Goal: Transaction & Acquisition: Purchase product/service

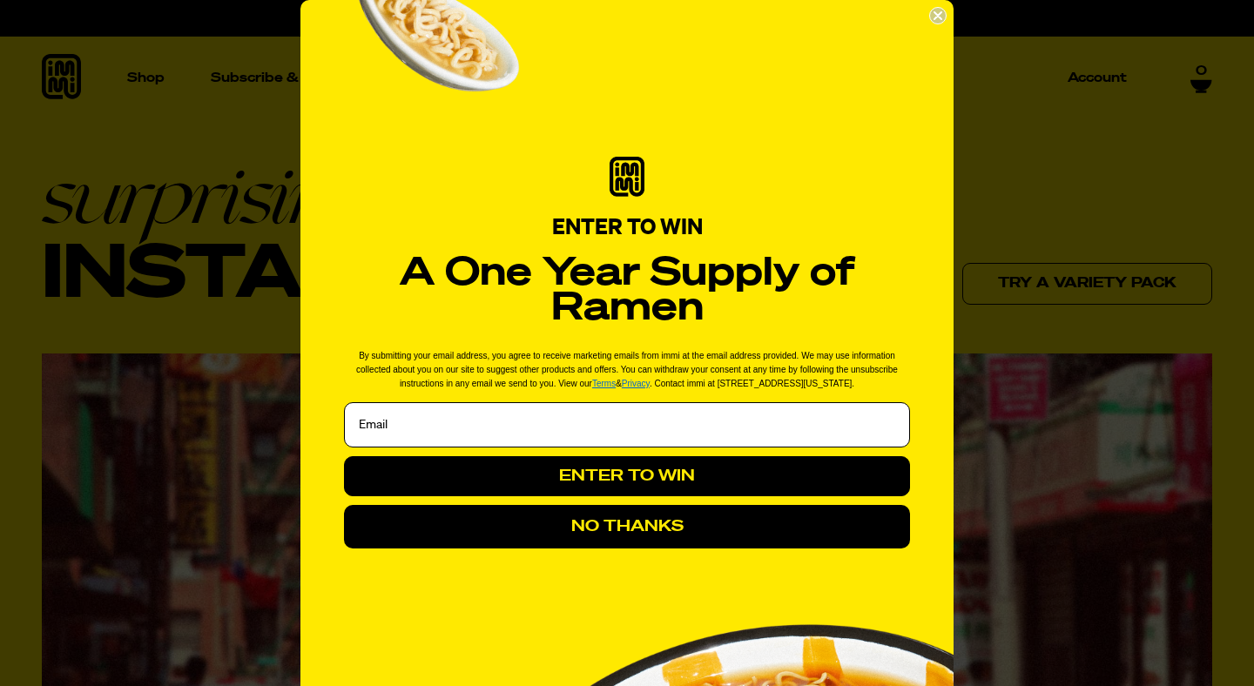
click at [934, 14] on icon "Close dialog" at bounding box center [937, 15] width 7 height 7
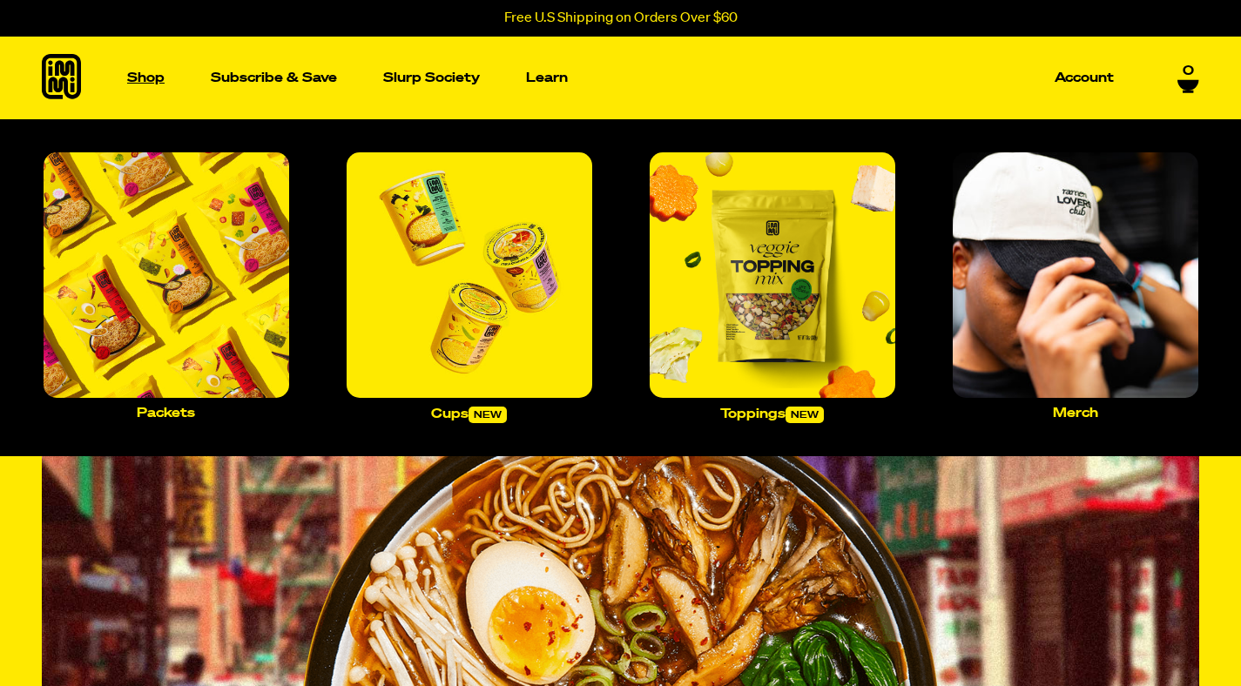
click at [148, 77] on p "Shop" at bounding box center [145, 77] width 37 height 13
click at [200, 299] on img "Main navigation" at bounding box center [167, 275] width 246 height 246
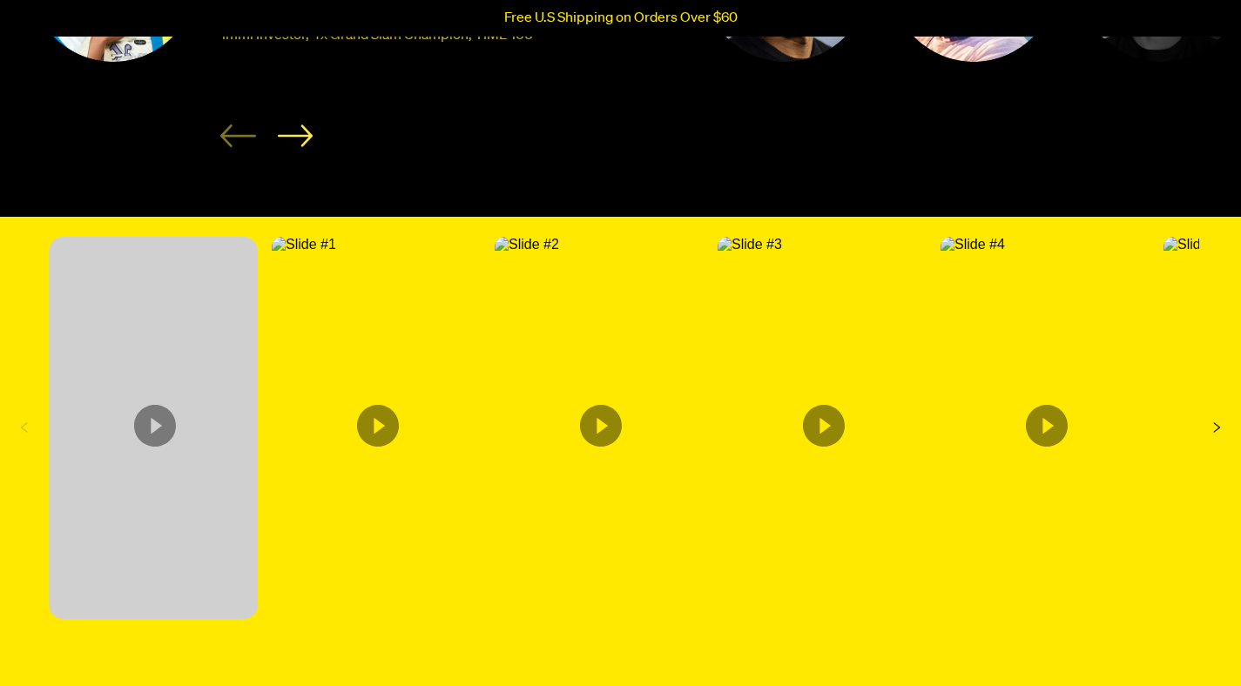
scroll to position [2448, 0]
